Goal: Transaction & Acquisition: Purchase product/service

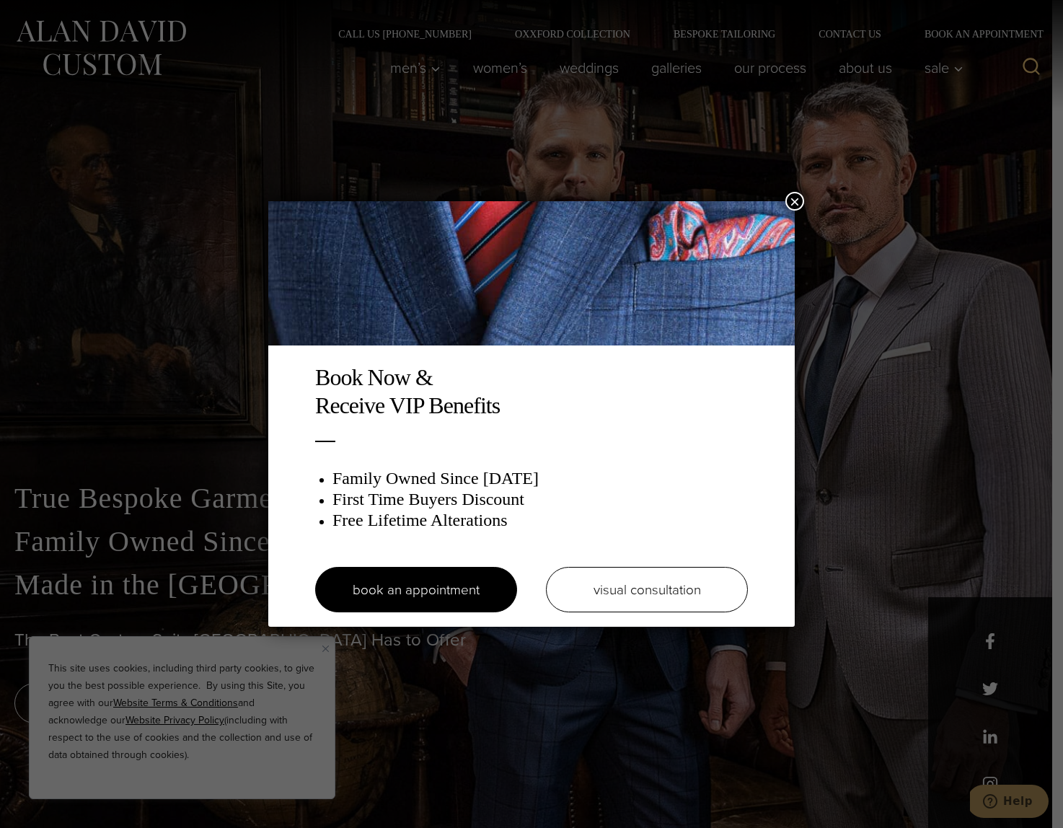
click at [792, 202] on button "×" at bounding box center [794, 201] width 19 height 19
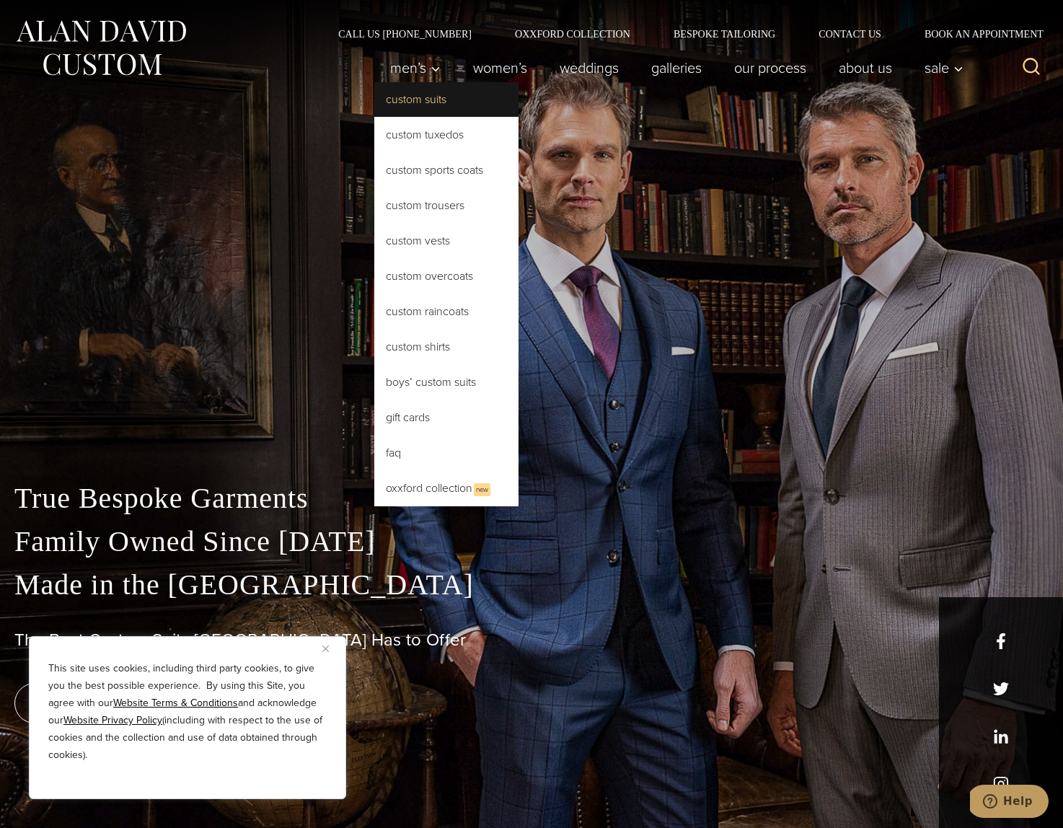
click at [422, 96] on link "Custom Suits" at bounding box center [446, 99] width 144 height 35
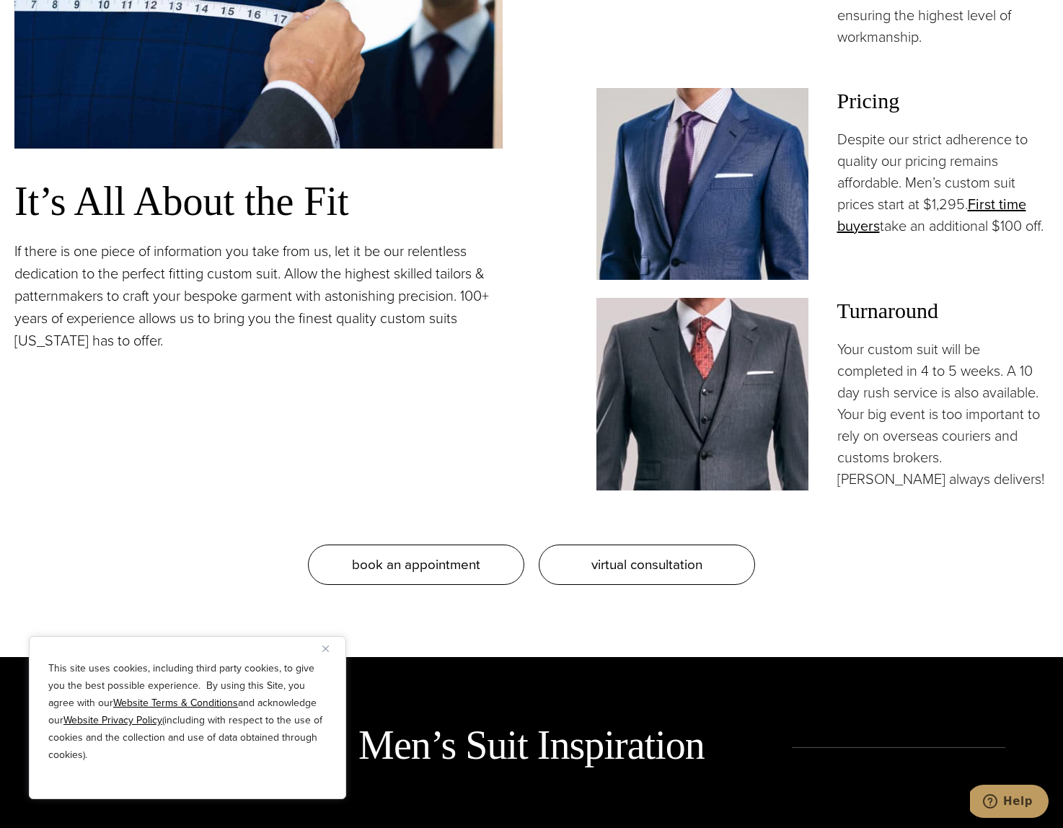
scroll to position [1495, 0]
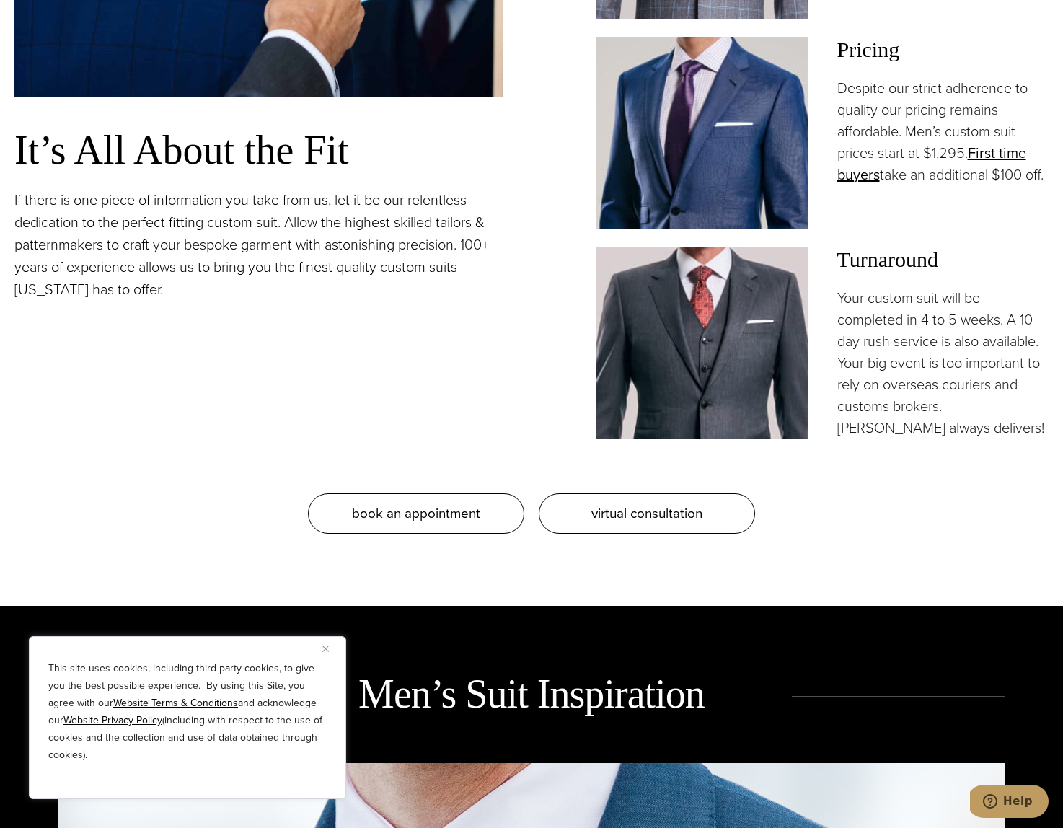
click at [322, 648] on img "Close" at bounding box center [325, 648] width 6 height 6
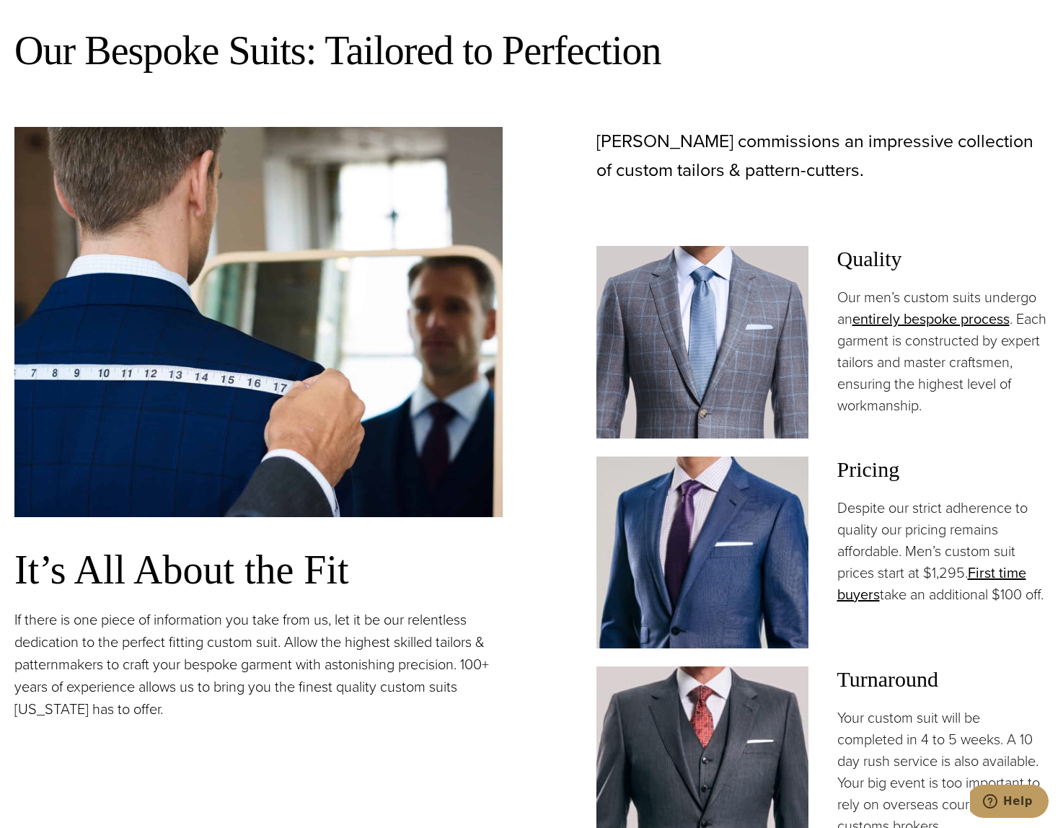
scroll to position [1061, 0]
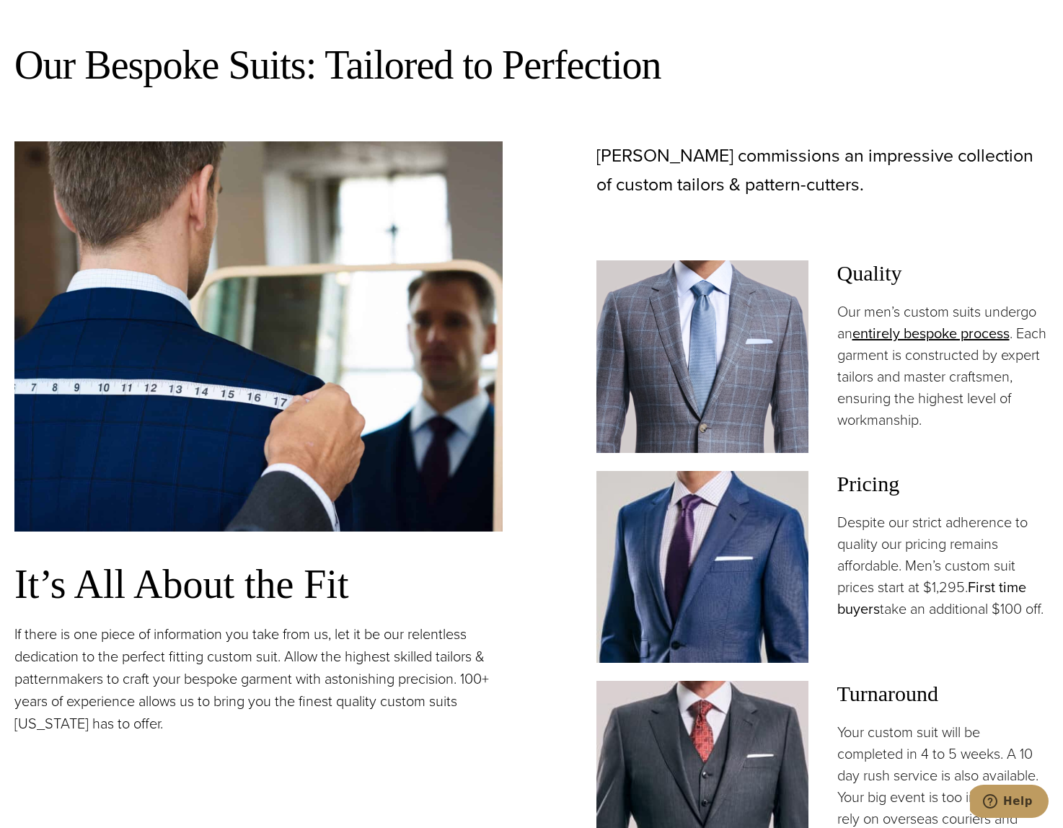
drag, startPoint x: 1002, startPoint y: 584, endPoint x: 986, endPoint y: 578, distance: 16.9
click at [1002, 584] on link "First time buyers" at bounding box center [931, 597] width 189 height 43
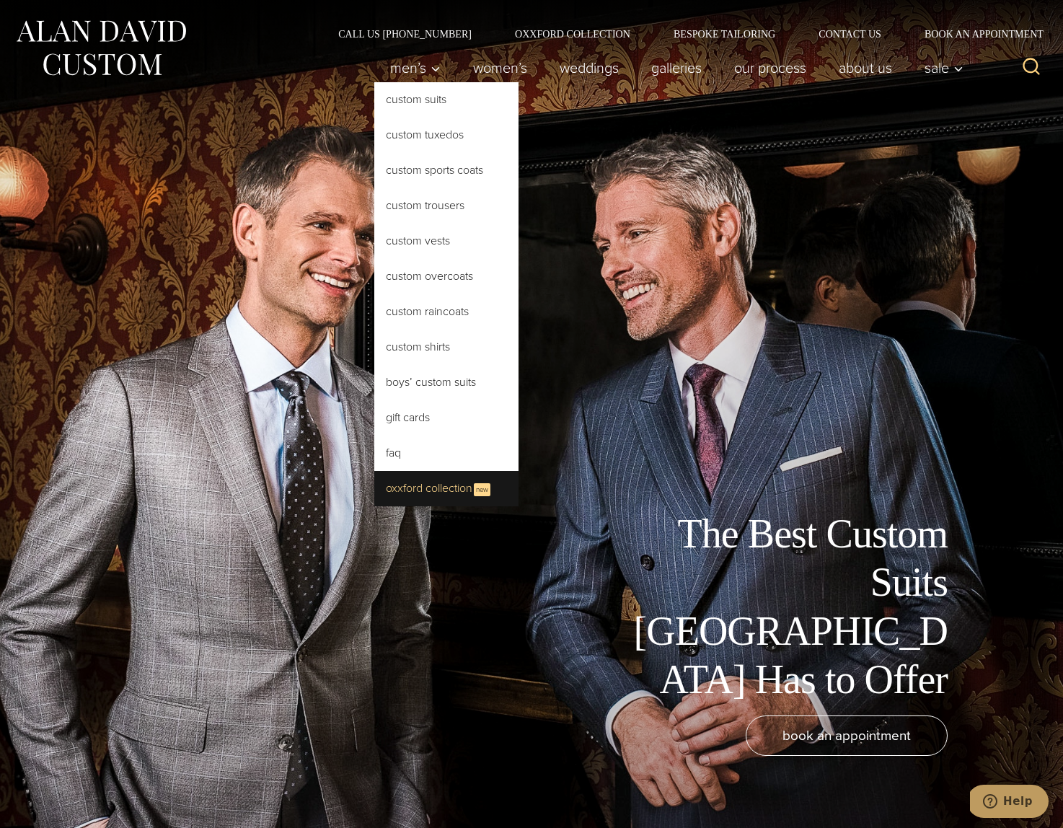
scroll to position [6, 0]
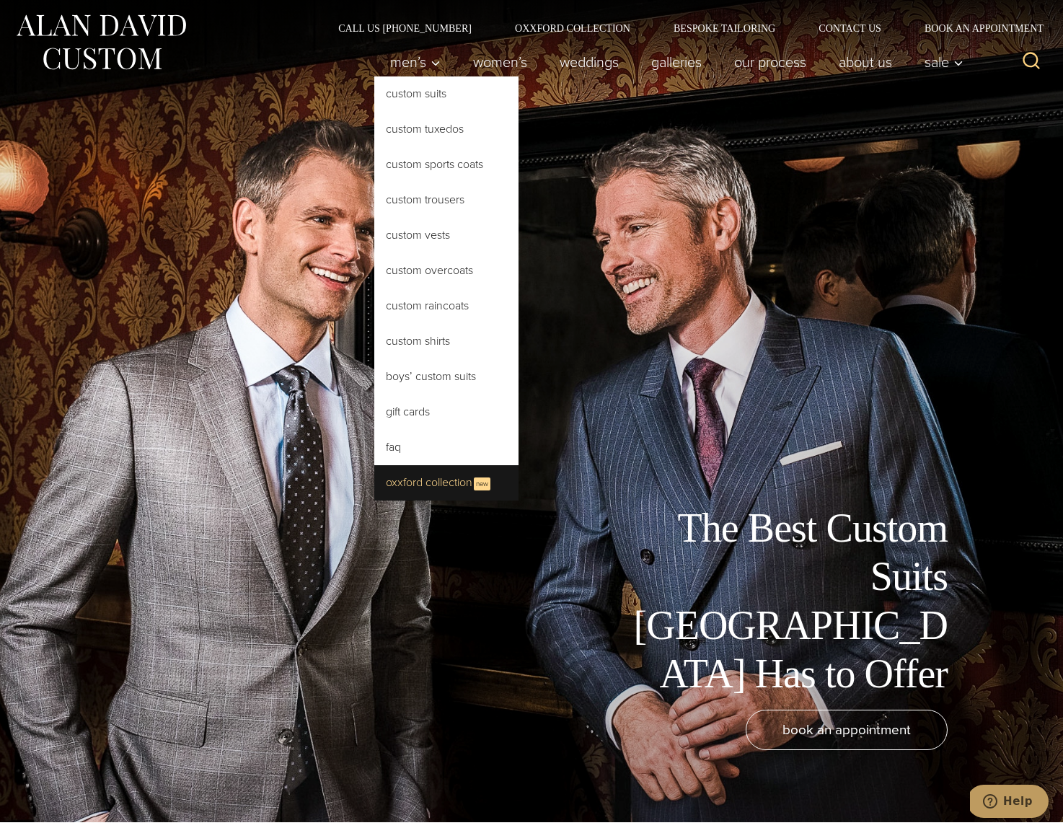
click at [423, 487] on link "Oxxford Collection New" at bounding box center [446, 482] width 144 height 35
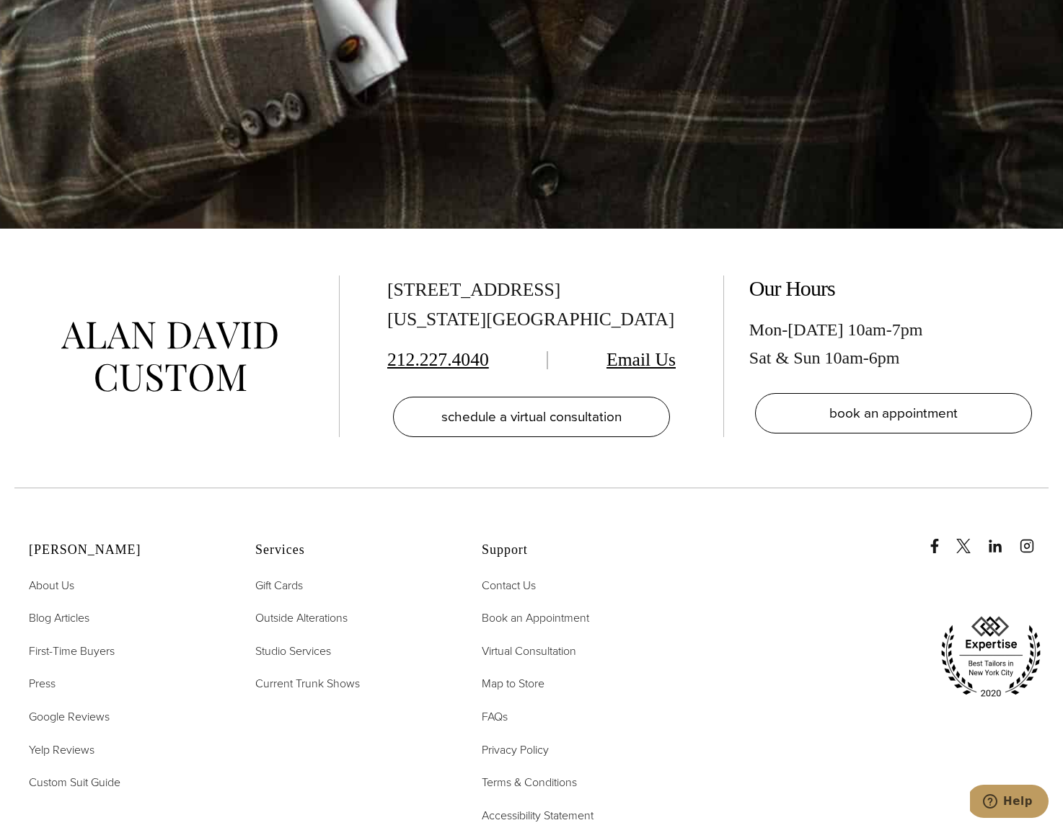
scroll to position [6007, 0]
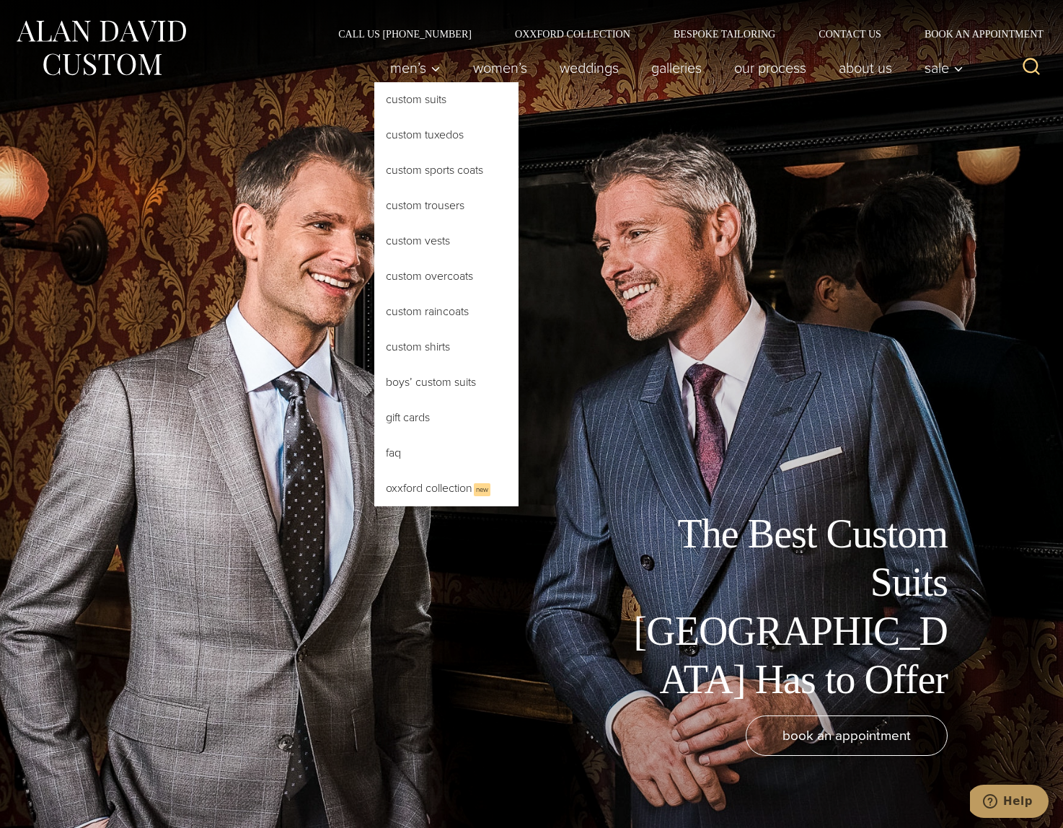
click at [401, 97] on link "Custom Suits" at bounding box center [446, 99] width 144 height 35
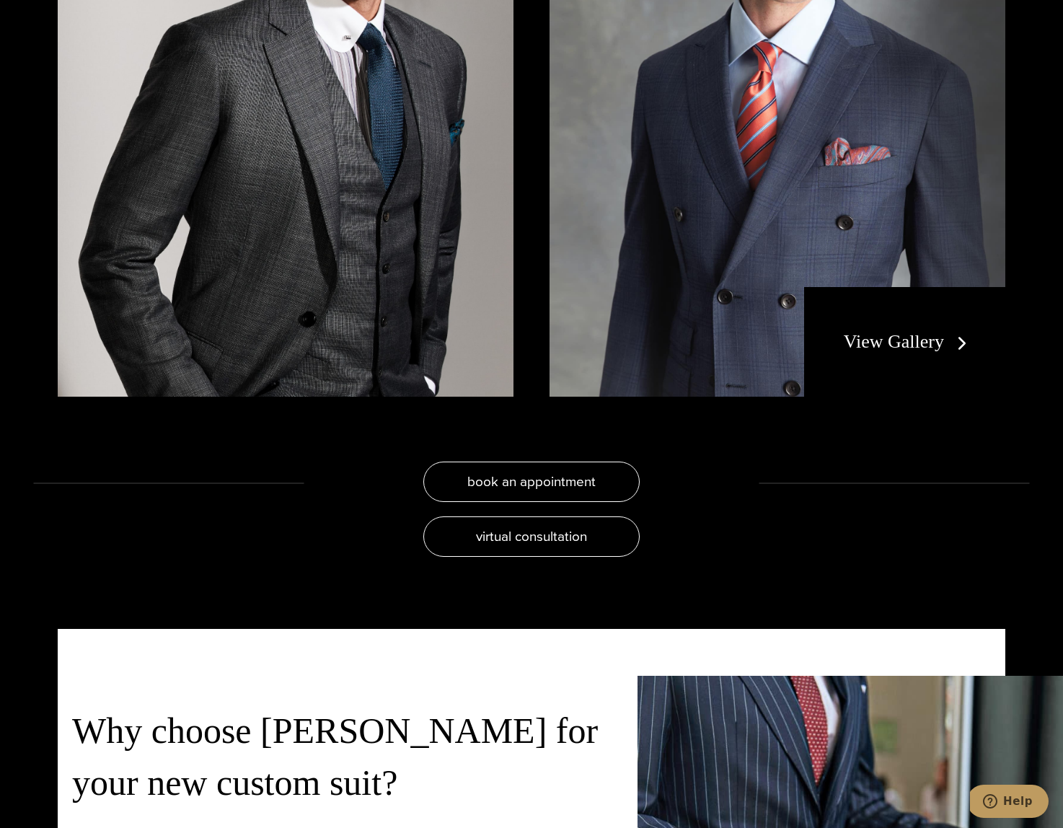
scroll to position [3009, 0]
